Goal: Task Accomplishment & Management: Complete application form

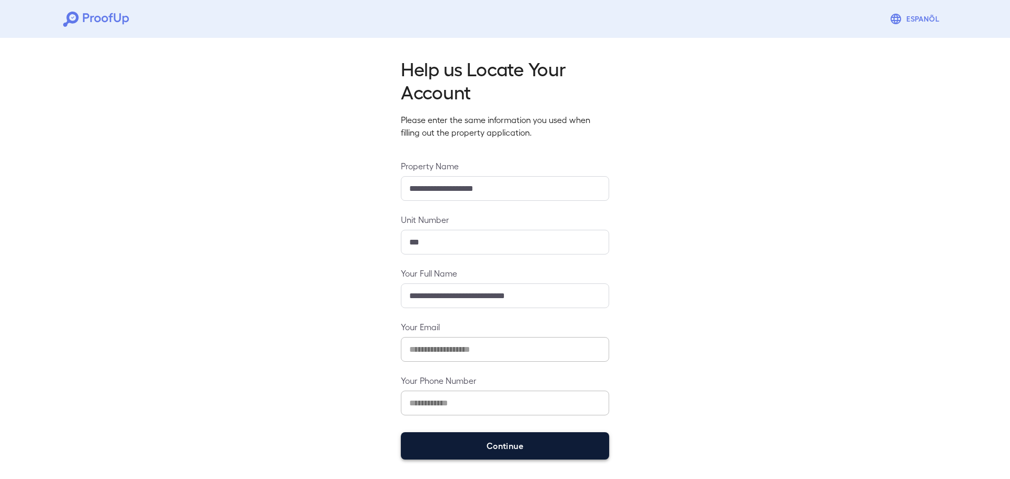
click at [487, 446] on button "Continue" at bounding box center [505, 445] width 208 height 27
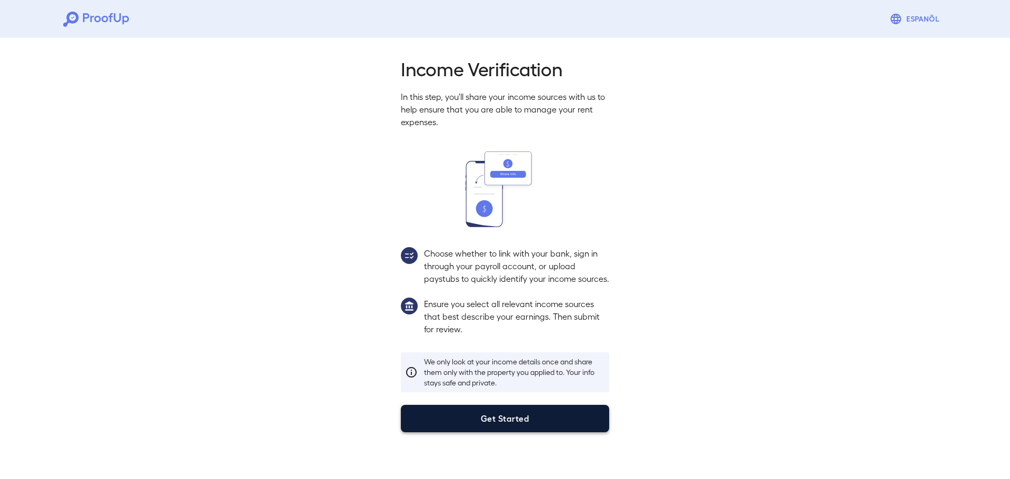
click at [545, 428] on button "Get Started" at bounding box center [505, 418] width 208 height 27
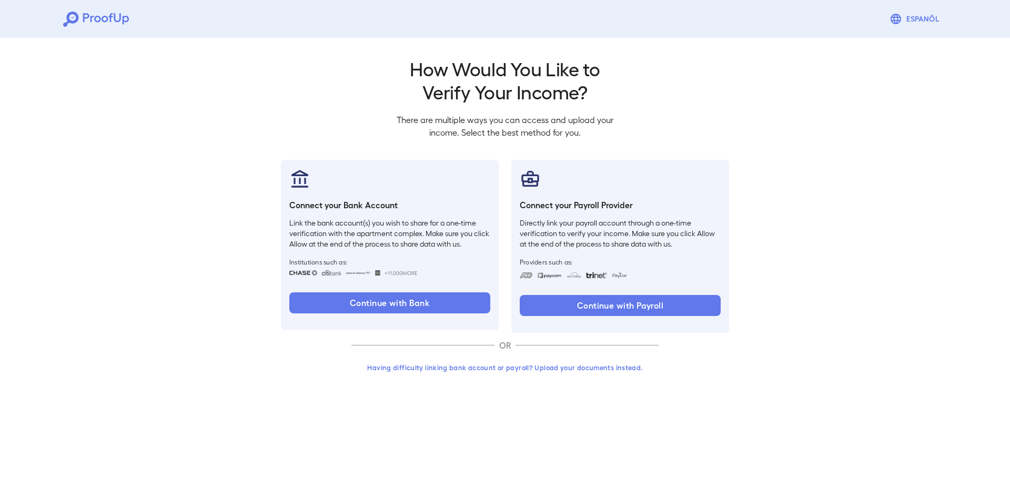
click at [548, 370] on button "Having difficulty linking bank account or payroll? Upload your documents instea…" at bounding box center [504, 367] width 307 height 19
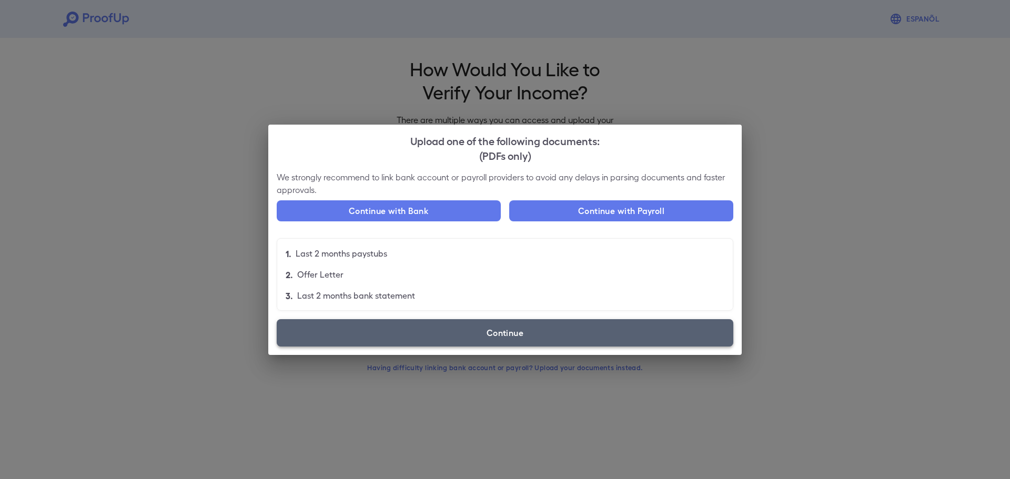
click at [566, 321] on label "Continue" at bounding box center [505, 332] width 457 height 27
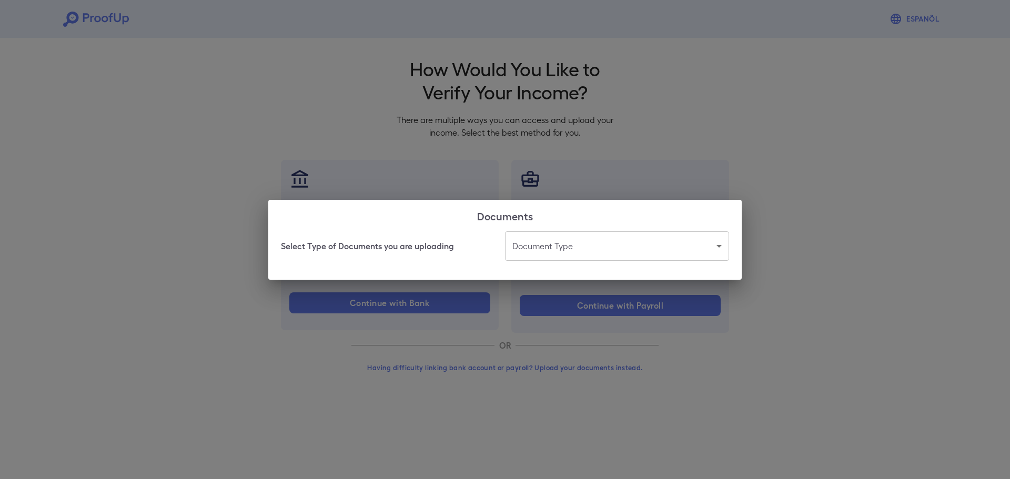
click at [590, 257] on body "Espanõl Go back How Would You Like to Verify Your Income? There are multiple wa…" at bounding box center [505, 201] width 1010 height 402
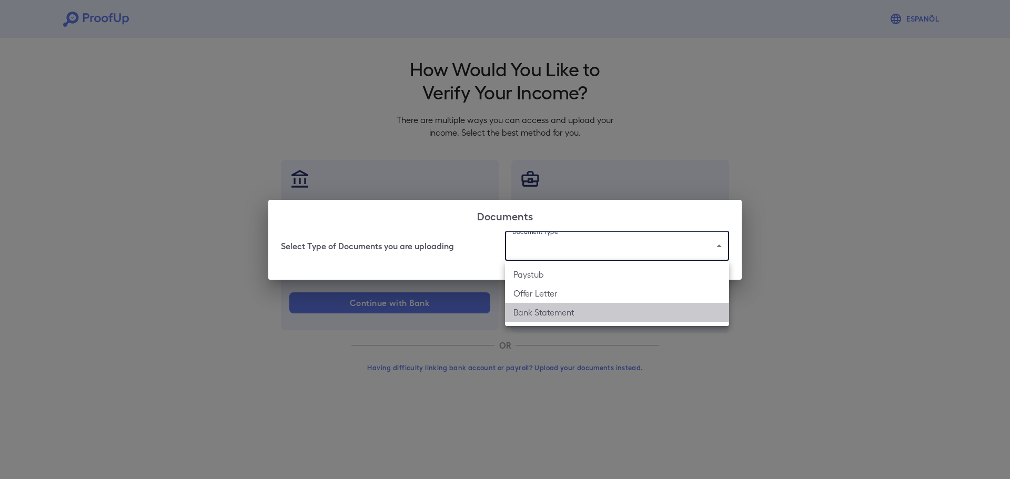
click at [590, 314] on li "Bank Statement" at bounding box center [617, 312] width 224 height 19
type input "**********"
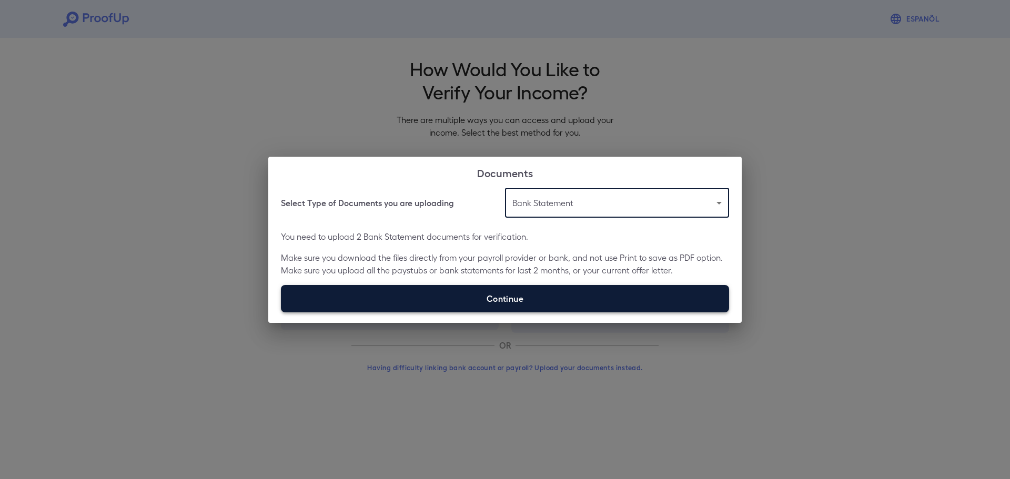
click at [487, 296] on label "Continue" at bounding box center [505, 298] width 448 height 27
click at [281, 312] on input "Continue" at bounding box center [281, 312] width 1 height 1
type input "**********"
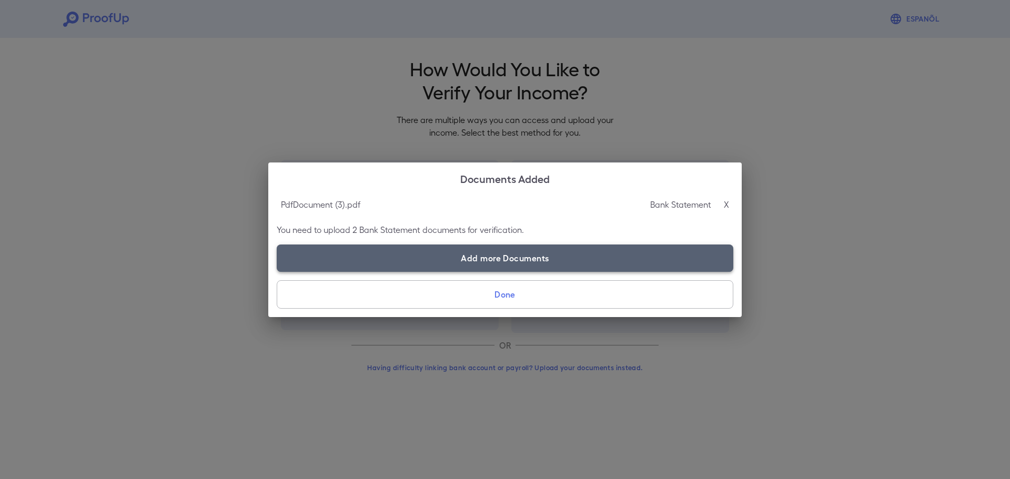
click at [589, 254] on label "Add more Documents" at bounding box center [505, 258] width 457 height 27
click at [277, 271] on input "Add more Documents" at bounding box center [277, 271] width 1 height 1
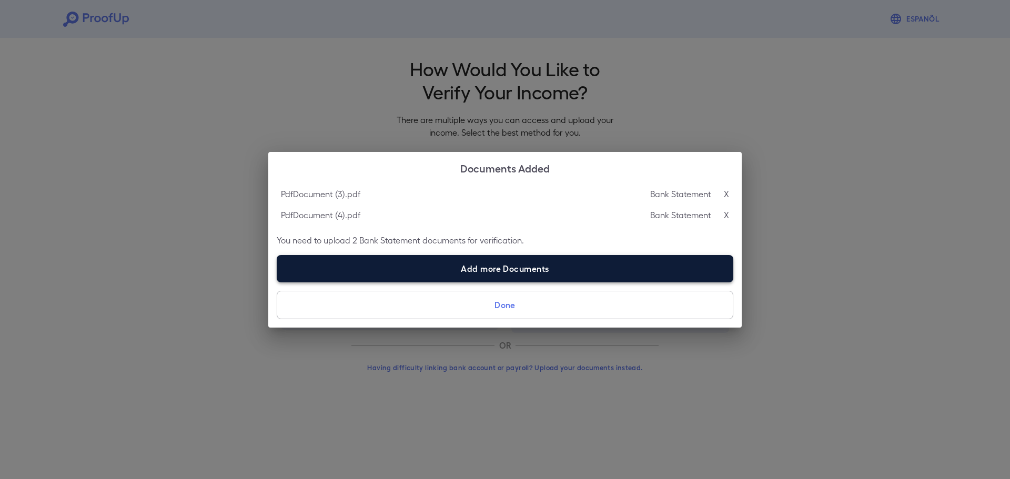
click at [617, 275] on label "Add more Documents" at bounding box center [505, 268] width 457 height 27
click at [277, 282] on input "Add more Documents" at bounding box center [277, 282] width 1 height 1
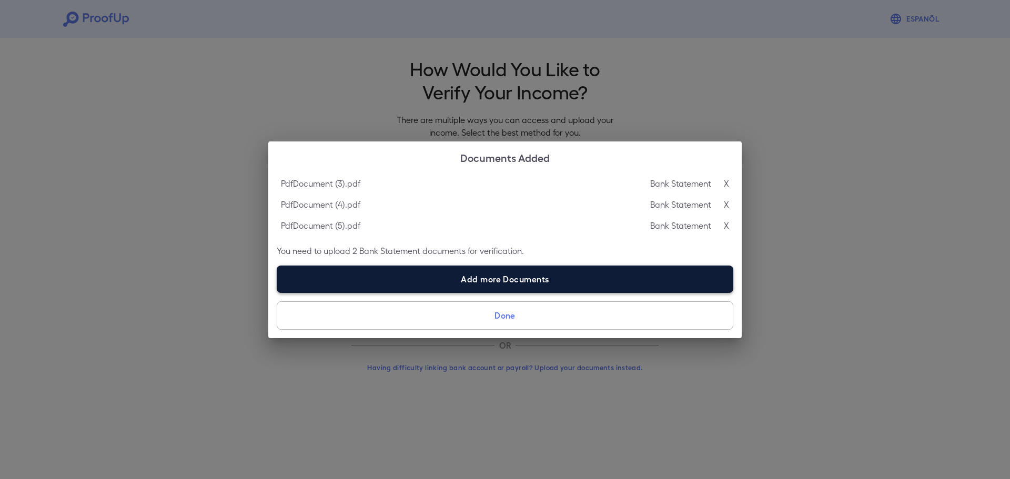
click at [501, 279] on label "Add more Documents" at bounding box center [505, 279] width 457 height 27
click at [277, 293] on input "Add more Documents" at bounding box center [277, 293] width 1 height 1
type input "**********"
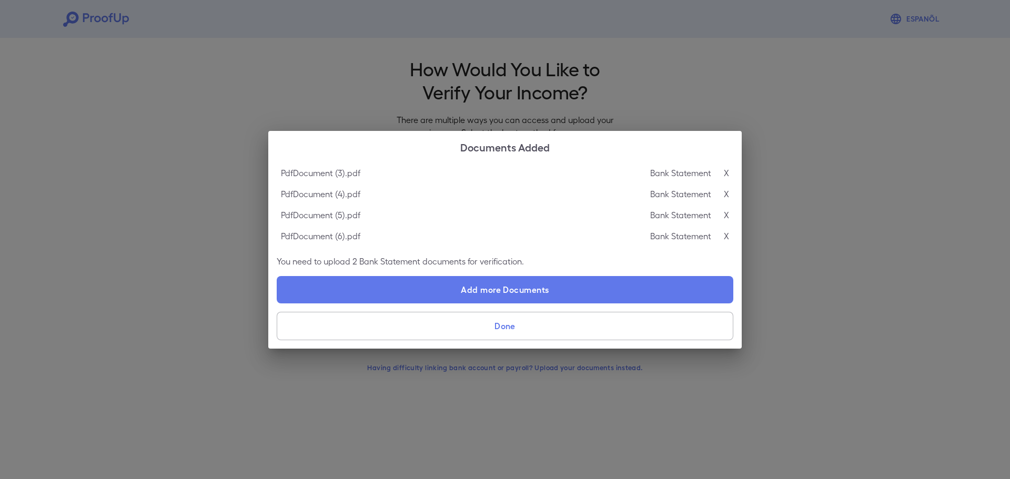
click at [512, 328] on button "Done" at bounding box center [505, 326] width 457 height 28
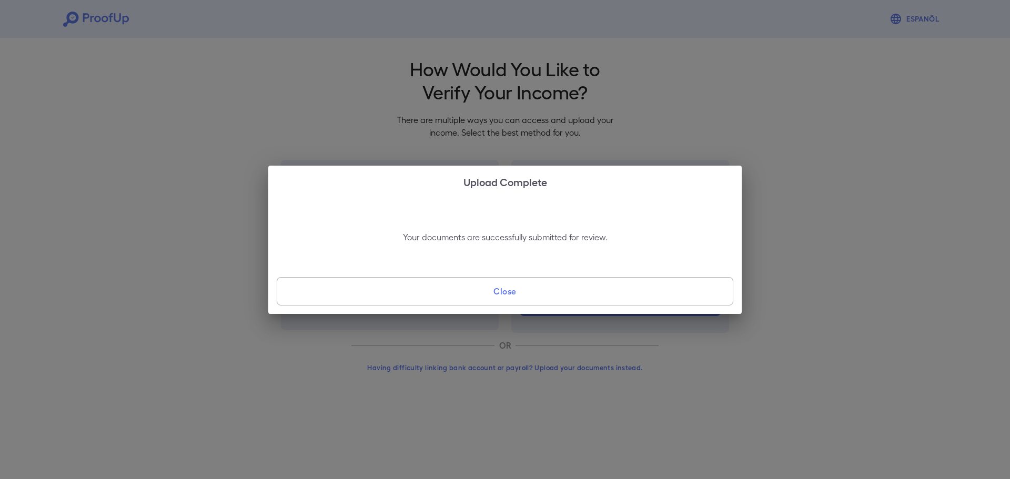
click at [538, 298] on button "Close" at bounding box center [505, 291] width 457 height 28
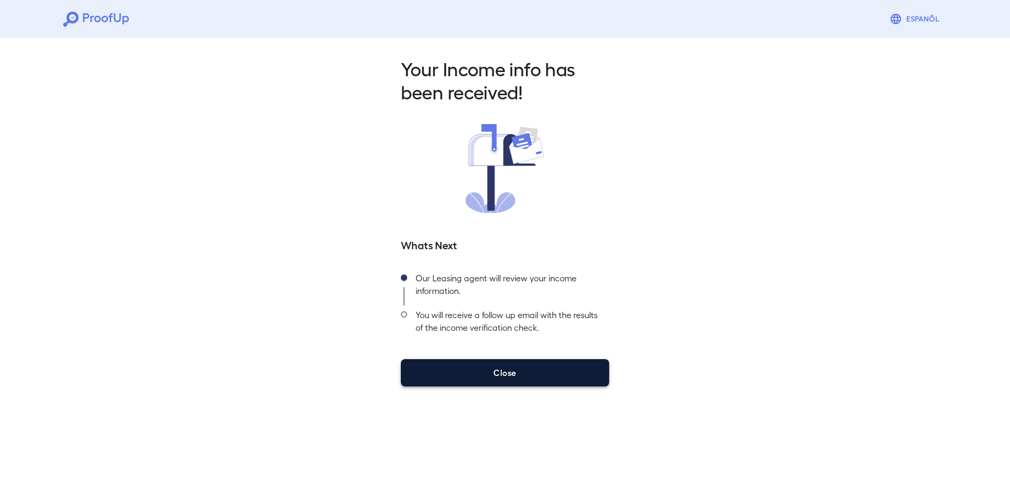
click at [535, 360] on button "Close" at bounding box center [505, 372] width 208 height 27
